Goal: Information Seeking & Learning: Learn about a topic

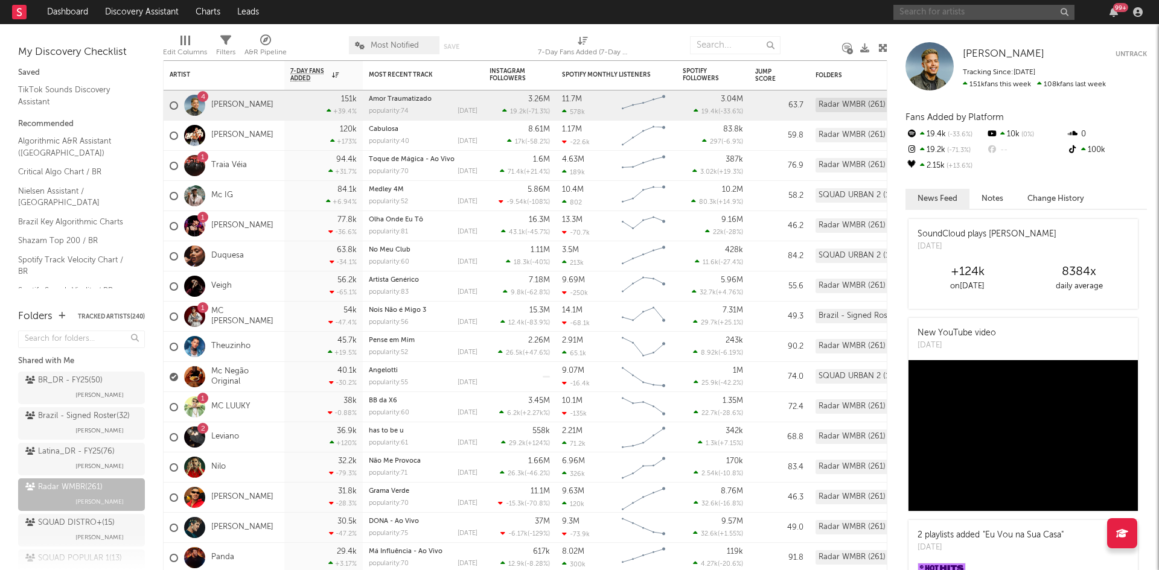
click at [928, 16] on input "text" at bounding box center [983, 12] width 181 height 15
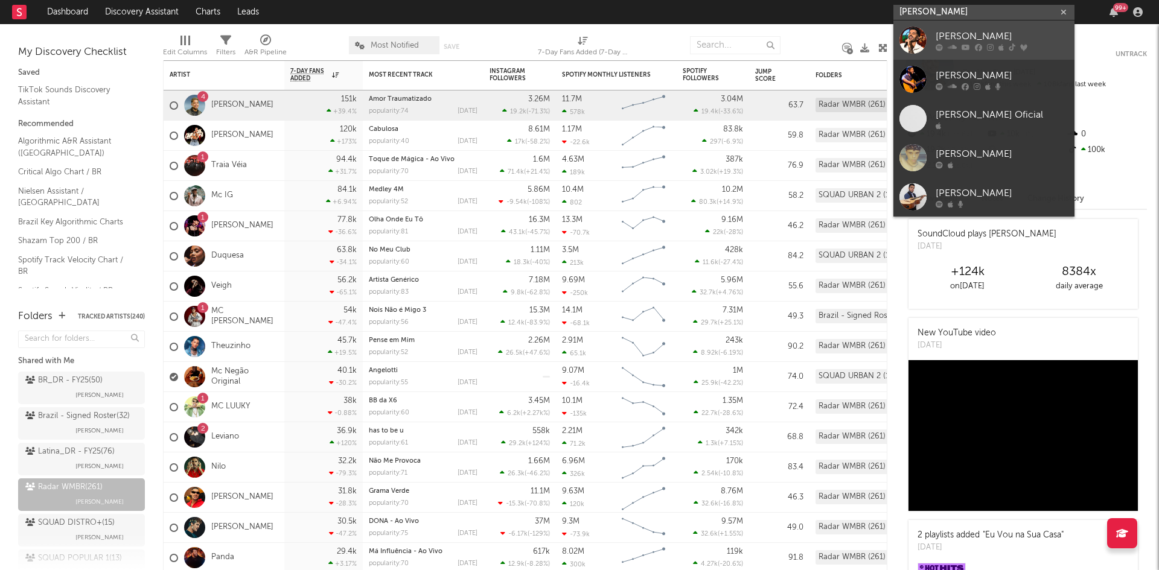
type input "[PERSON_NAME]"
click at [962, 39] on div "[PERSON_NAME]" at bounding box center [1002, 36] width 133 height 14
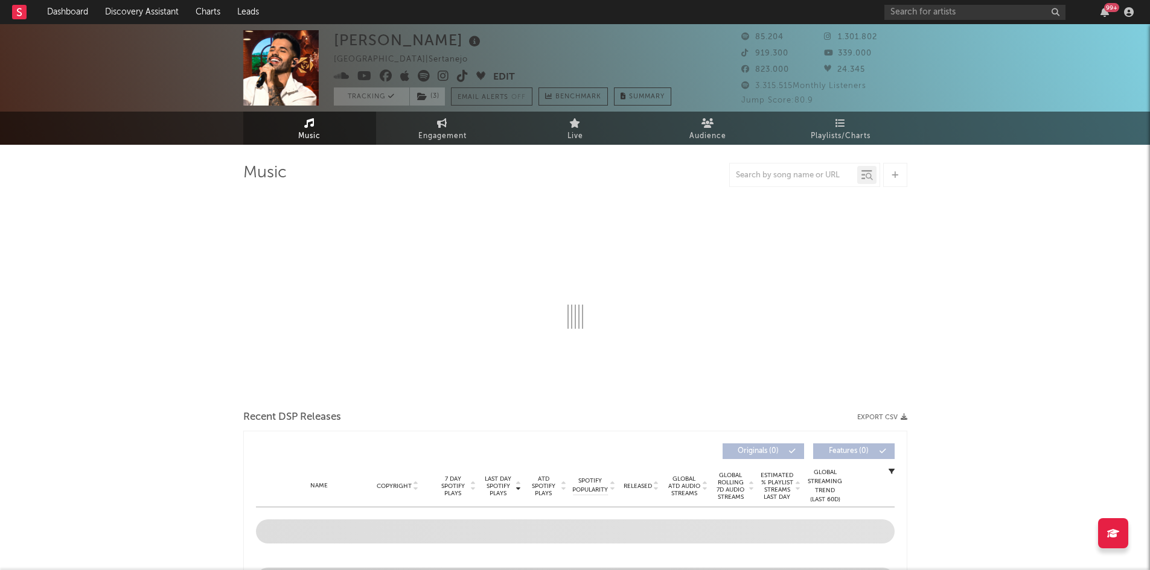
select select "6m"
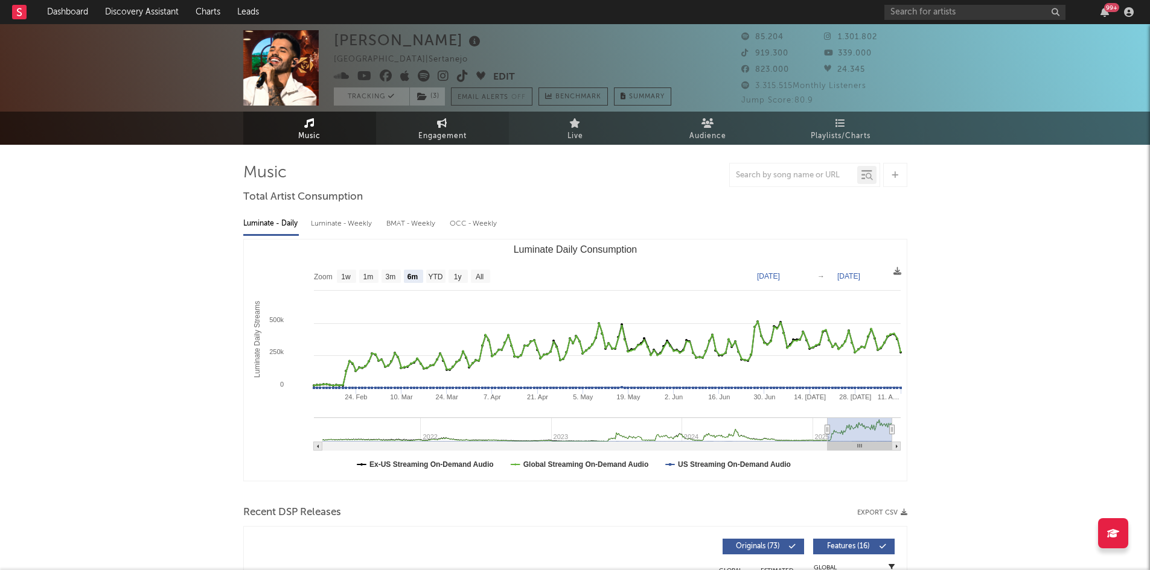
click at [443, 128] on link "Engagement" at bounding box center [442, 128] width 133 height 33
select select "1w"
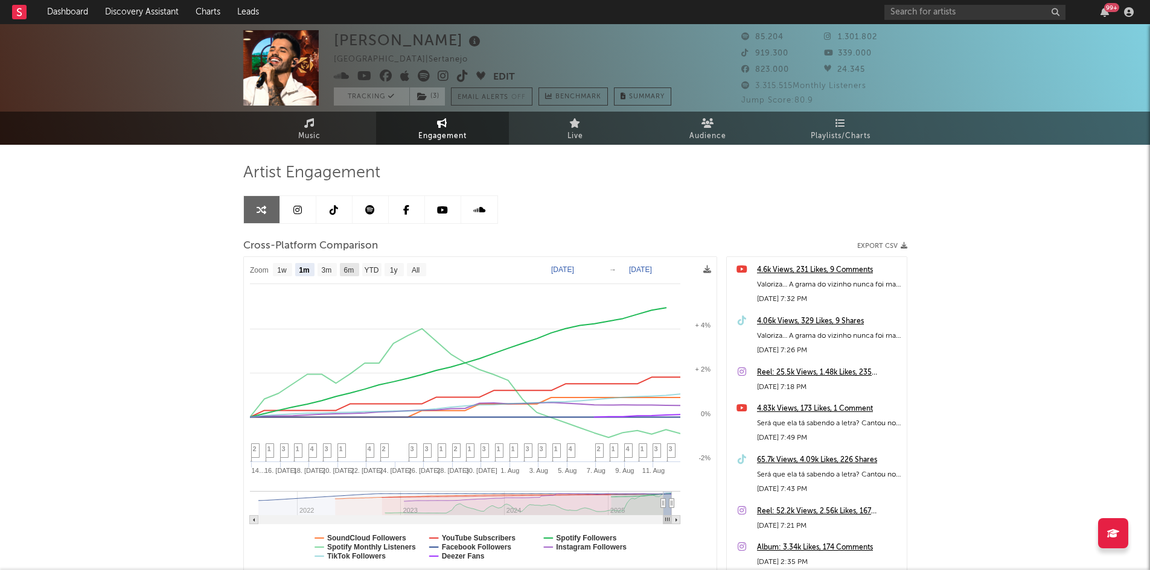
click at [348, 272] on text "6m" at bounding box center [348, 270] width 10 height 8
select select "6m"
type input "[DATE]"
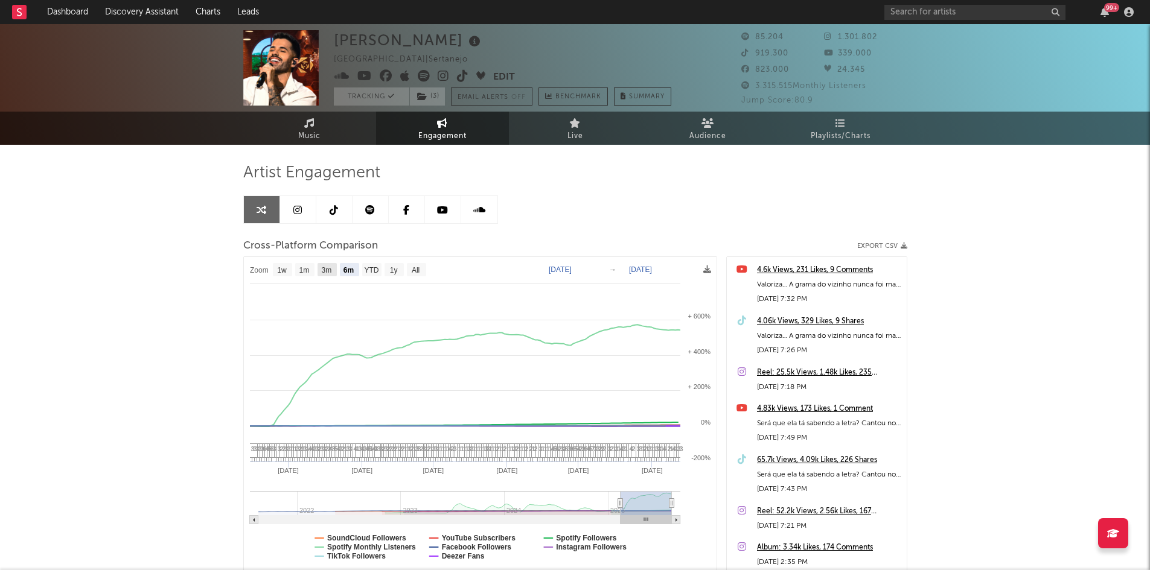
click at [330, 270] on text "3m" at bounding box center [326, 270] width 10 height 8
select select "3m"
type input "[DATE]"
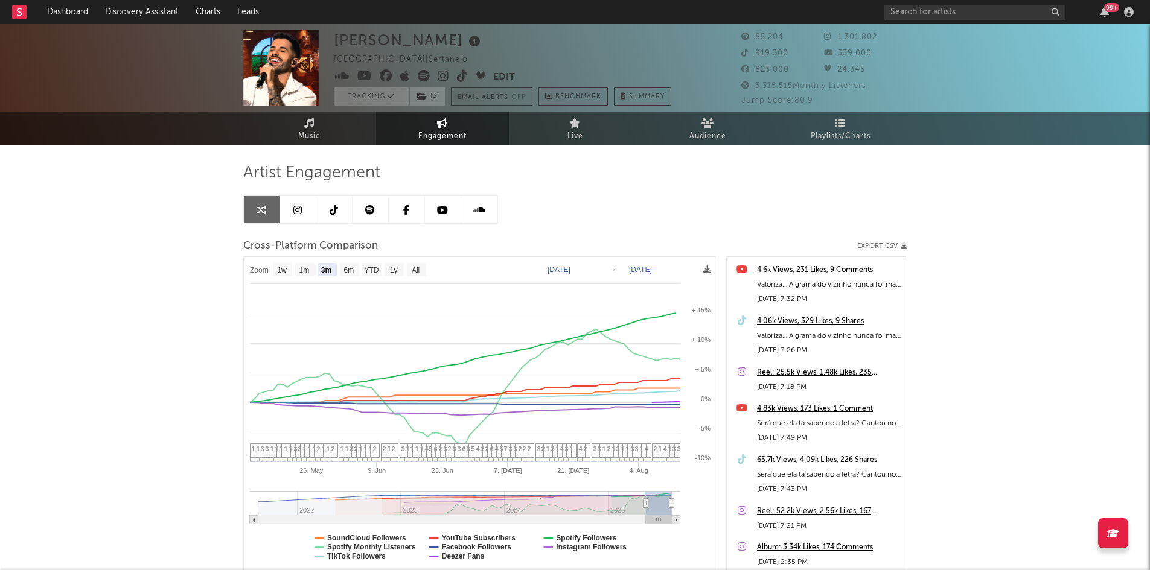
click at [531, 185] on div "Artist Engagement Cross-Platform Comparison Export CSV Zoom 1w 1m 3m 6m YTD 1y …" at bounding box center [575, 368] width 664 height 410
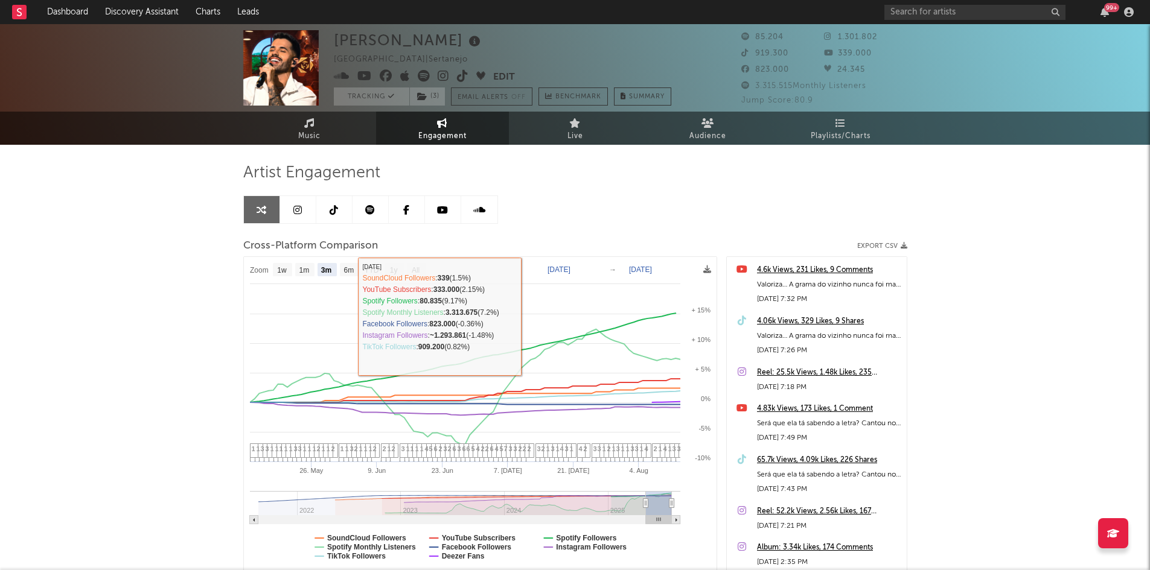
click at [592, 184] on div "Artist Engagement Cross-Platform Comparison Export CSV Zoom 1w 1m 3m 6m YTD 1y …" at bounding box center [575, 368] width 664 height 410
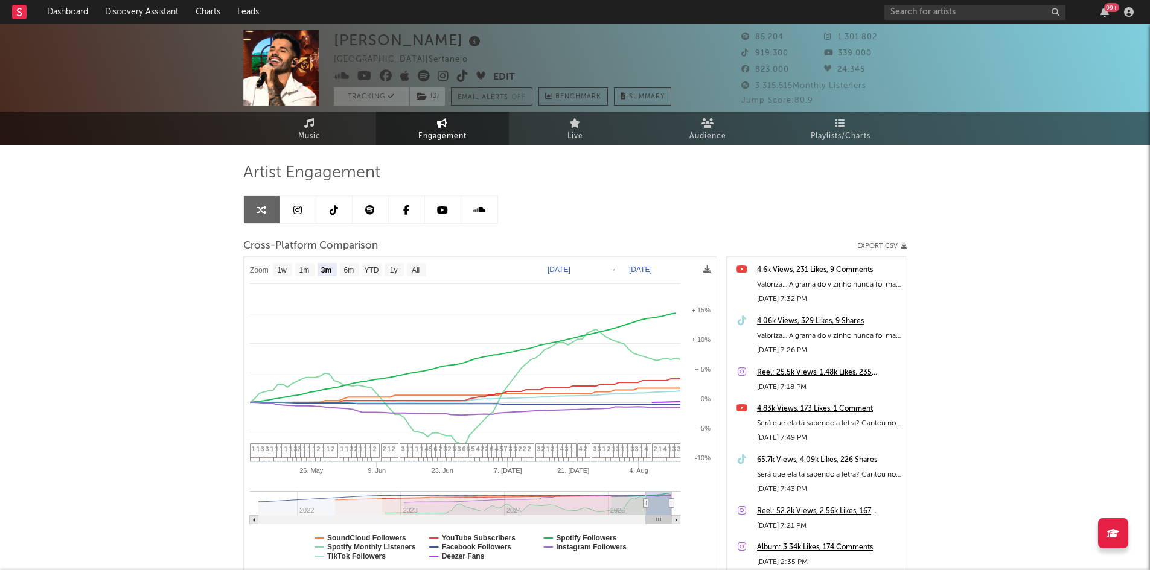
click at [592, 184] on div "Artist Engagement Cross-Platform Comparison Export CSV Zoom 1w 1m 3m 6m YTD 1y …" at bounding box center [575, 368] width 664 height 410
click at [351, 275] on text "6m" at bounding box center [348, 270] width 10 height 8
select select "6m"
type input "[DATE]"
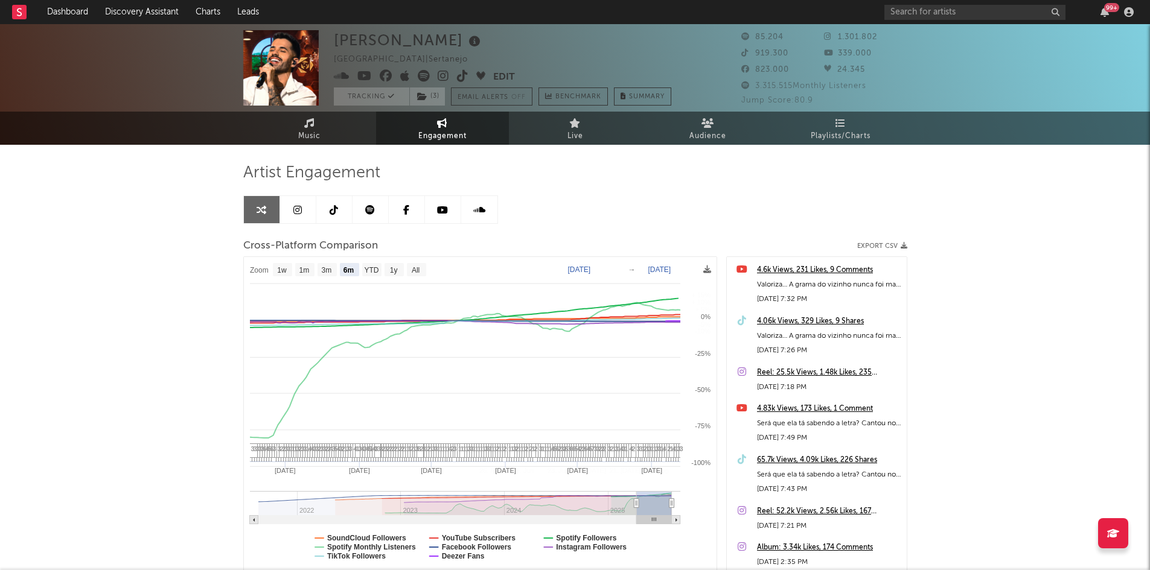
select select "6m"
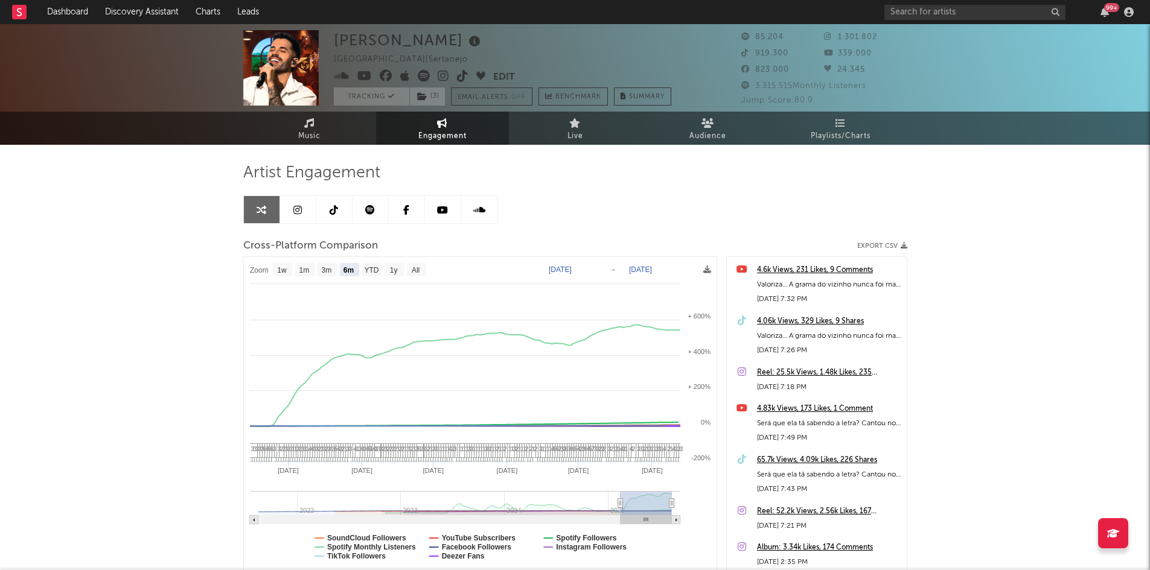
click at [563, 185] on div "Artist Engagement Cross-Platform Comparison Export CSV Zoom 1w 1m 3m 6m YTD 1y …" at bounding box center [575, 368] width 664 height 410
click at [487, 177] on div "Artist Engagement" at bounding box center [575, 173] width 664 height 21
